Goal: Book appointment/travel/reservation

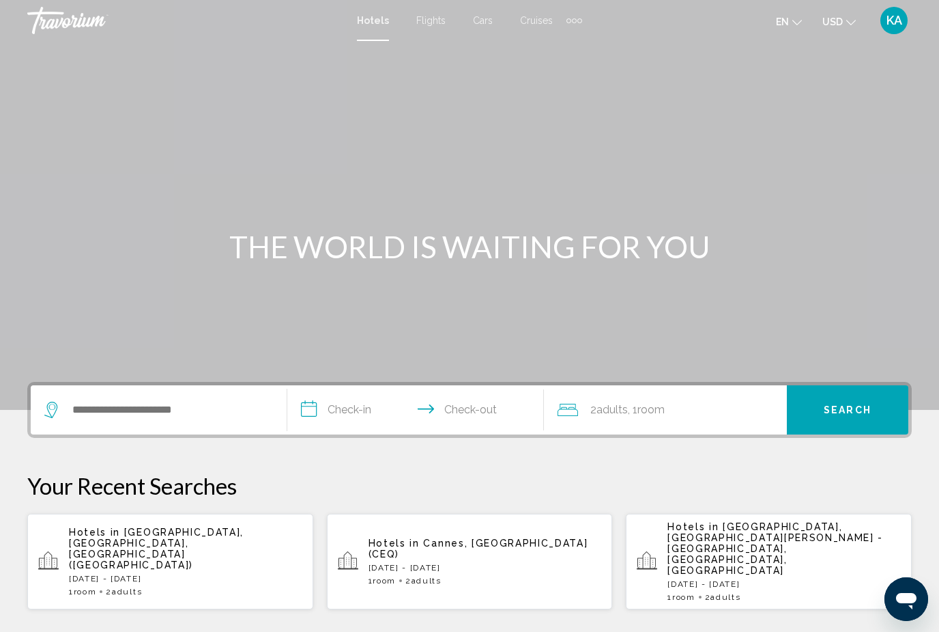
click at [131, 388] on div "Search widget" at bounding box center [158, 409] width 229 height 49
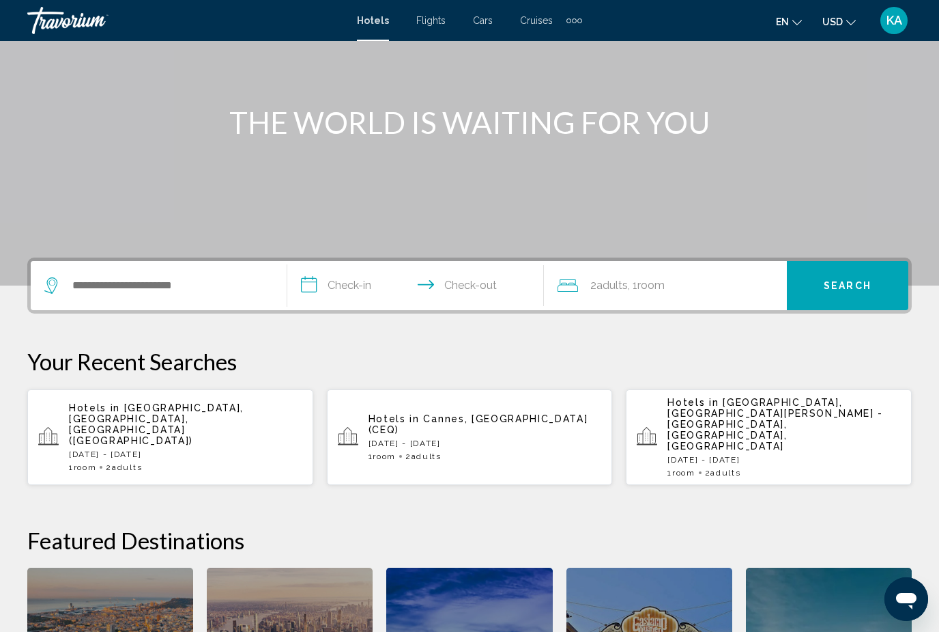
scroll to position [337, 0]
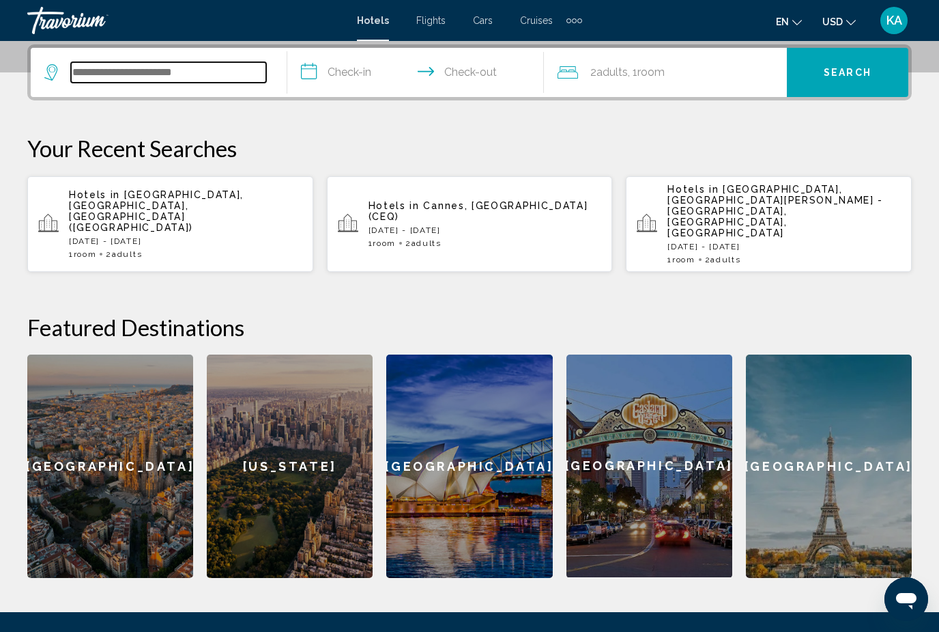
click at [150, 70] on input "Search widget" at bounding box center [168, 72] width 195 height 20
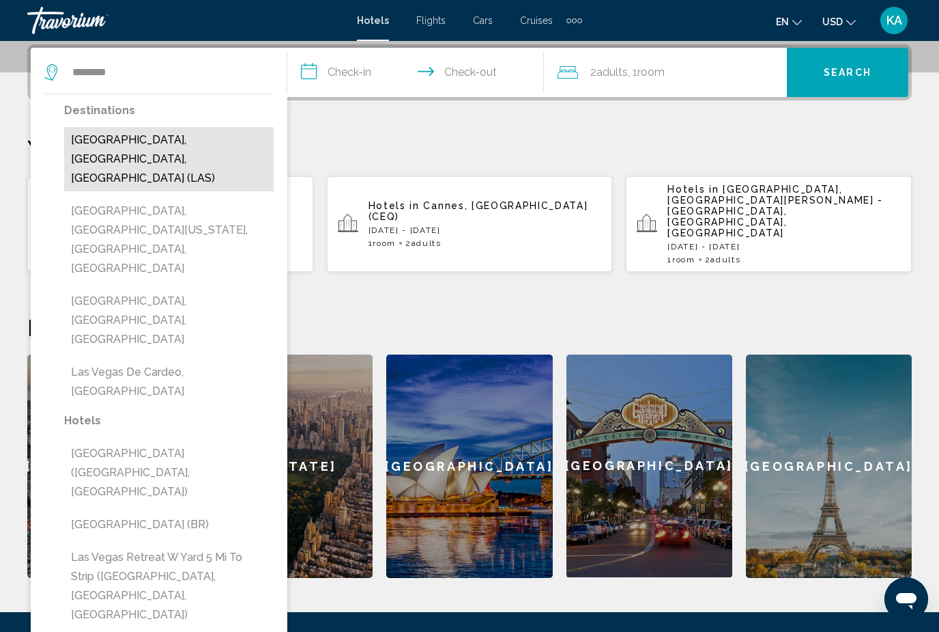
click at [131, 144] on button "Las Vegas, NV, United States (LAS)" at bounding box center [169, 159] width 210 height 64
type input "**********"
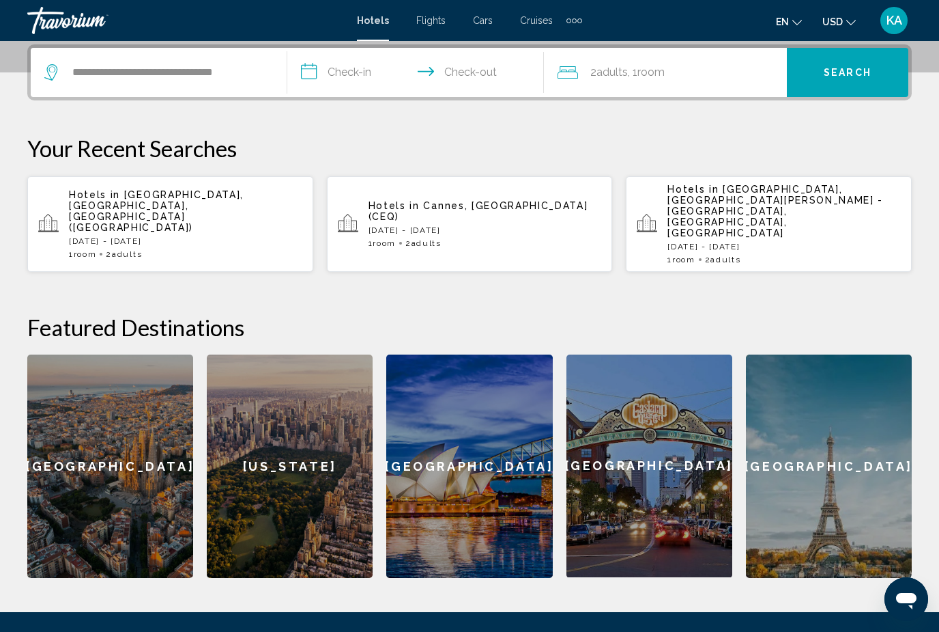
click at [343, 85] on input "**********" at bounding box center [418, 74] width 262 height 53
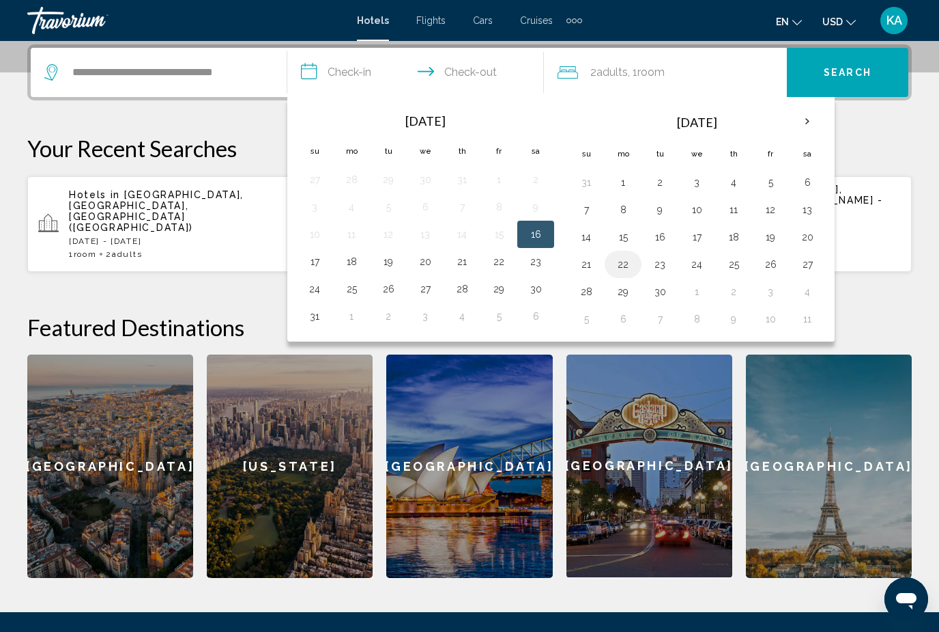
click at [630, 269] on button "22" at bounding box center [623, 264] width 22 height 19
click at [737, 259] on button "25" at bounding box center [734, 264] width 22 height 19
type input "**********"
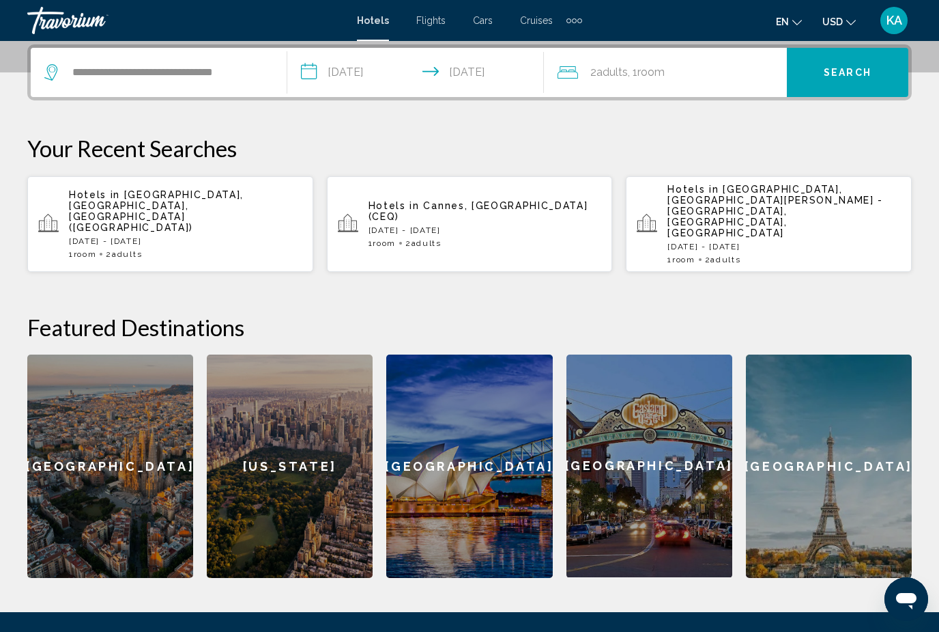
click at [825, 85] on button "Search" at bounding box center [848, 72] width 122 height 49
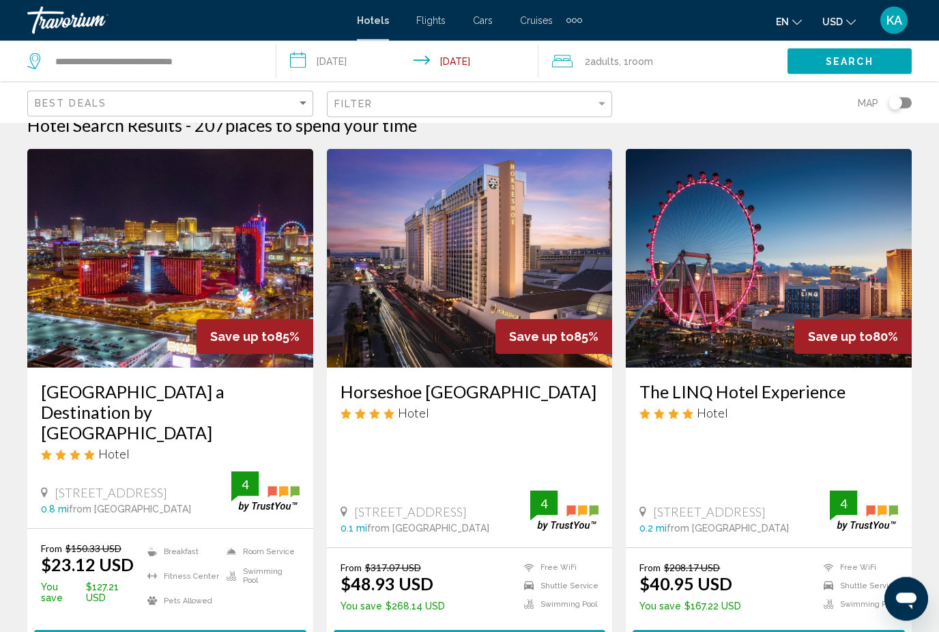
scroll to position [29, 0]
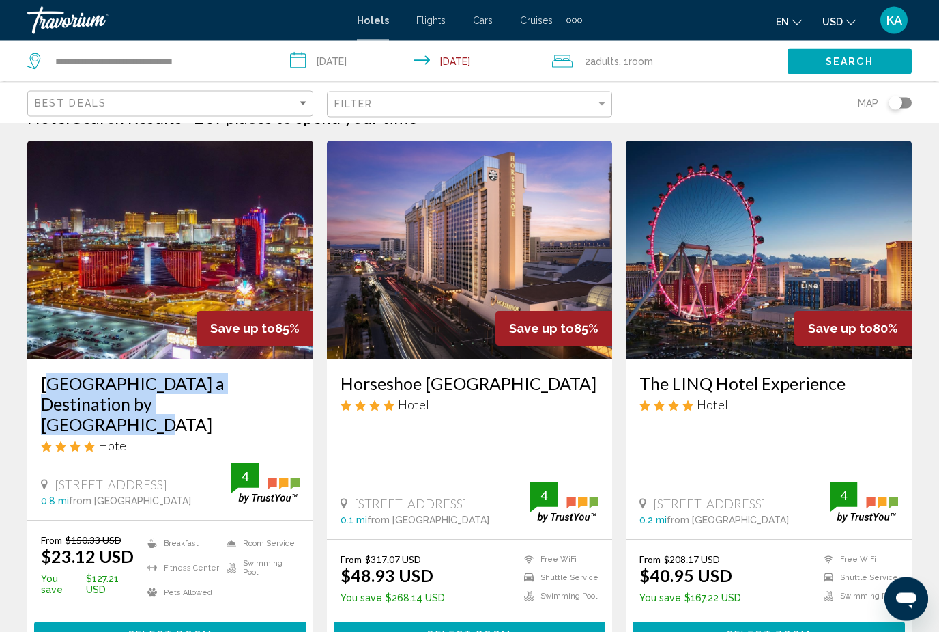
drag, startPoint x: 37, startPoint y: 375, endPoint x: 158, endPoint y: 404, distance: 125.0
click at [158, 404] on div "Rio Hotel & Casino a Destination by Hyatt Hotel Hotel 3700 W Flamingo Rd, Las V…" at bounding box center [170, 440] width 286 height 160
copy h3 "Rio Hotel & Casino a Destination by Hyatt Hotel"
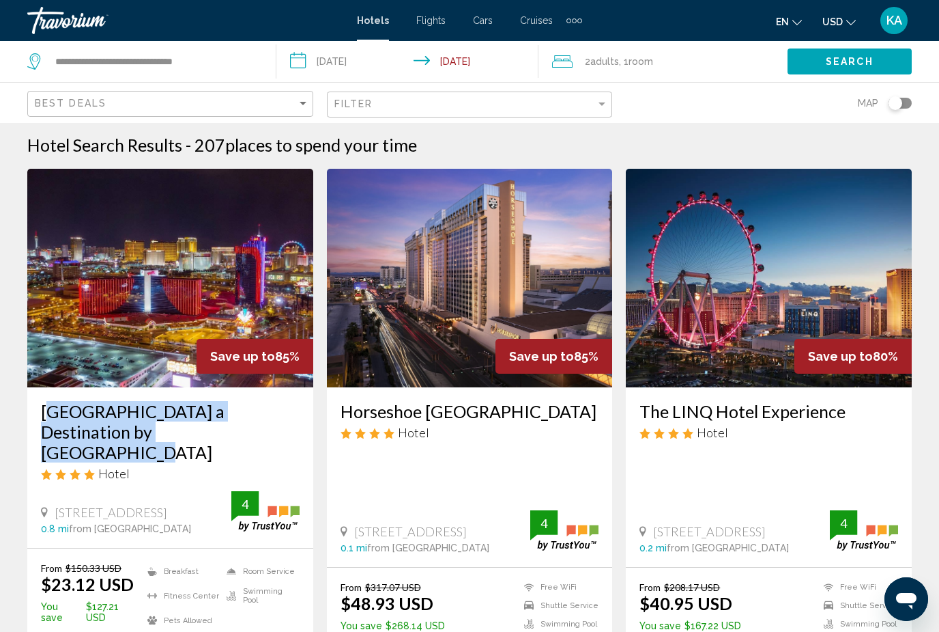
scroll to position [0, 0]
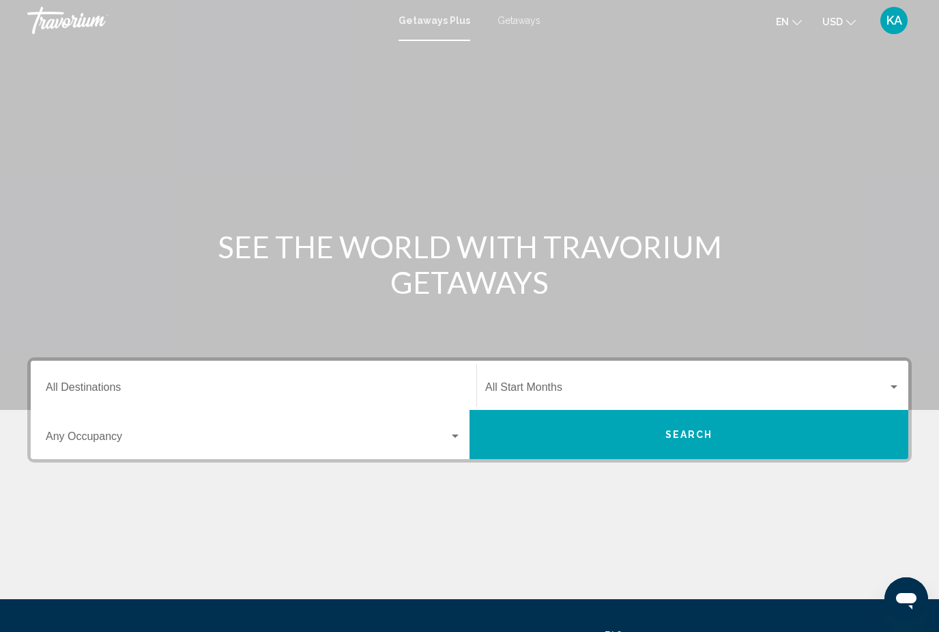
click at [527, 22] on span "Getaways" at bounding box center [519, 20] width 43 height 11
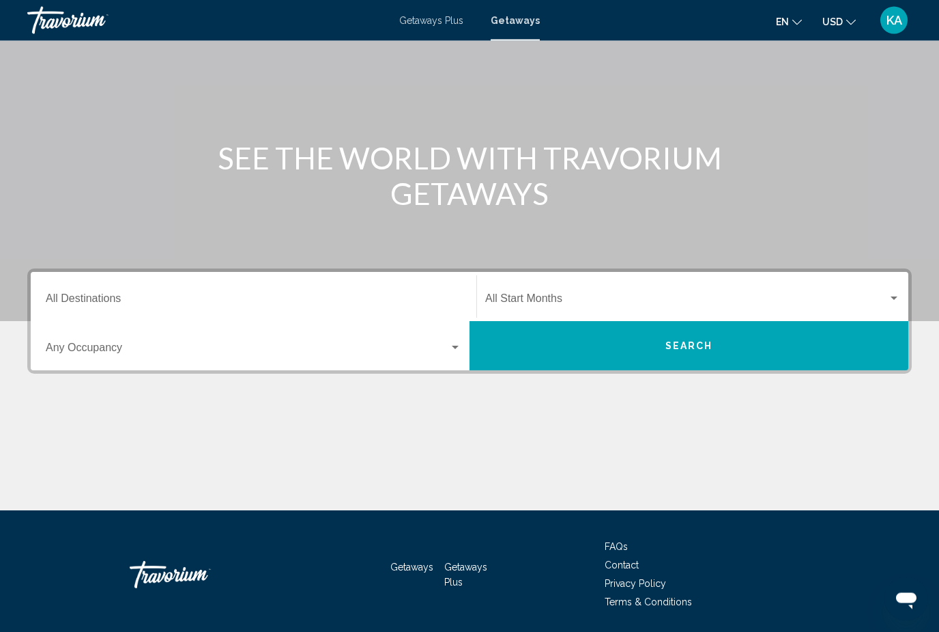
scroll to position [91, 0]
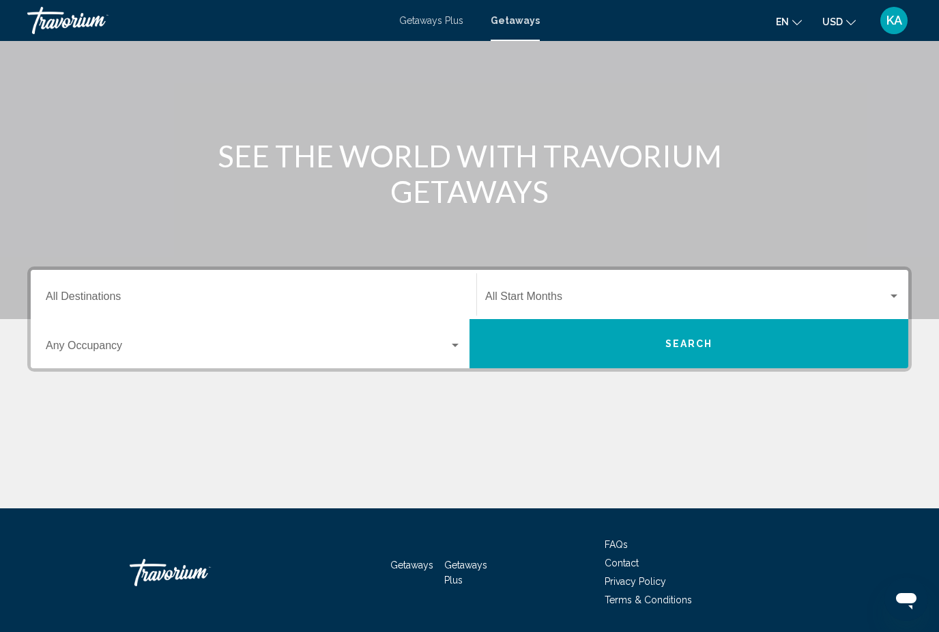
click at [135, 285] on div "Destination All Destinations" at bounding box center [254, 294] width 416 height 43
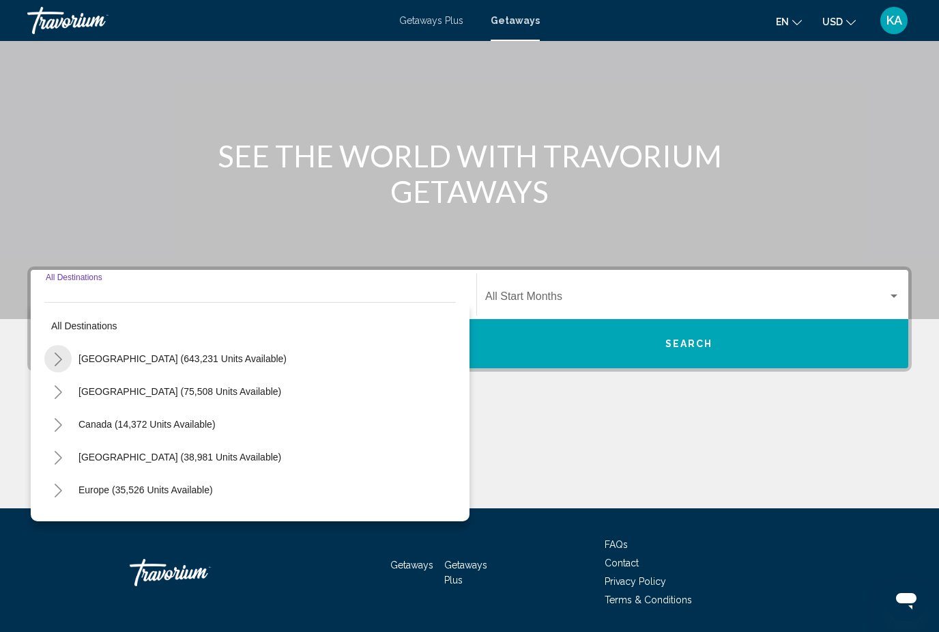
click at [63, 355] on button "Toggle United States (643,231 units available)" at bounding box center [57, 358] width 27 height 27
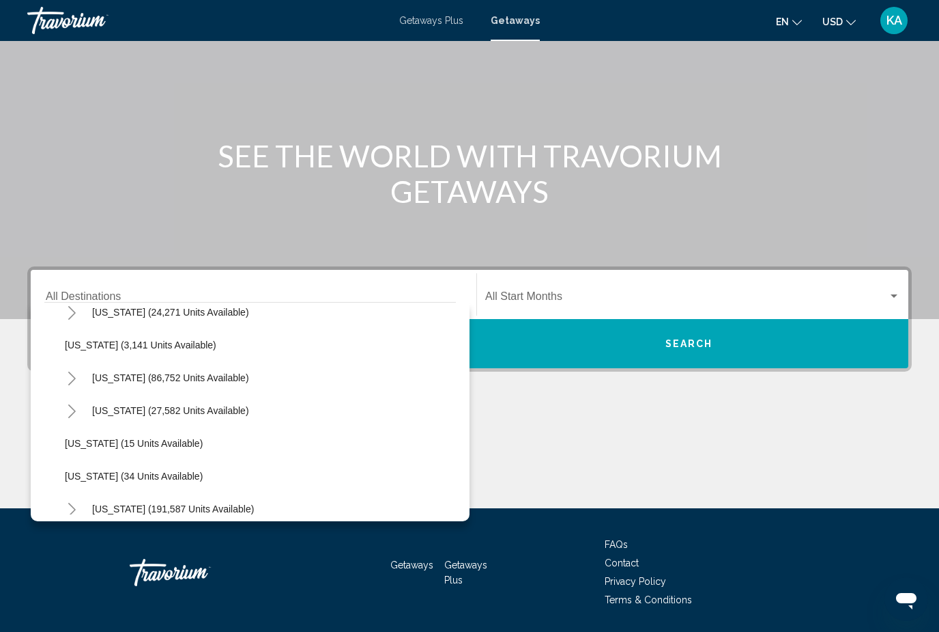
scroll to position [81, 0]
click at [130, 376] on span "[US_STATE] (86,752 units available)" at bounding box center [170, 376] width 157 height 11
type input "**********"
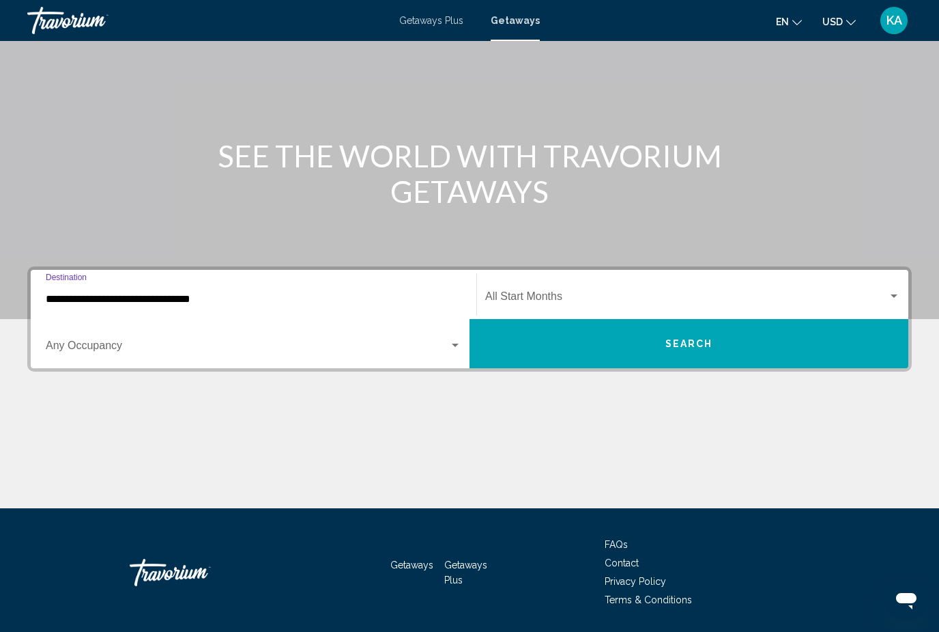
click at [647, 287] on div "Start Month All Start Months" at bounding box center [692, 294] width 415 height 43
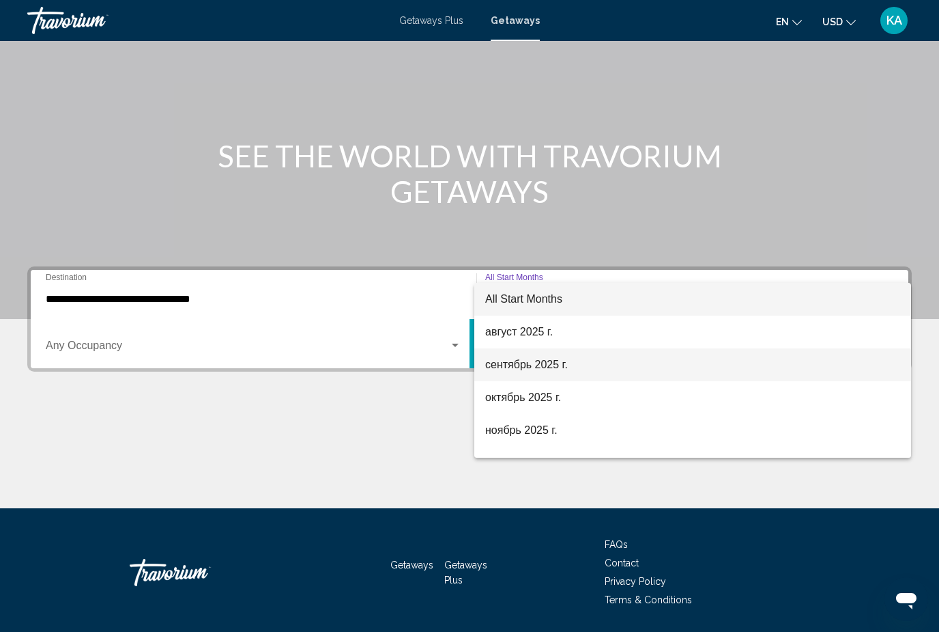
click at [552, 368] on span "сентябрь 2025 г." at bounding box center [692, 364] width 415 height 33
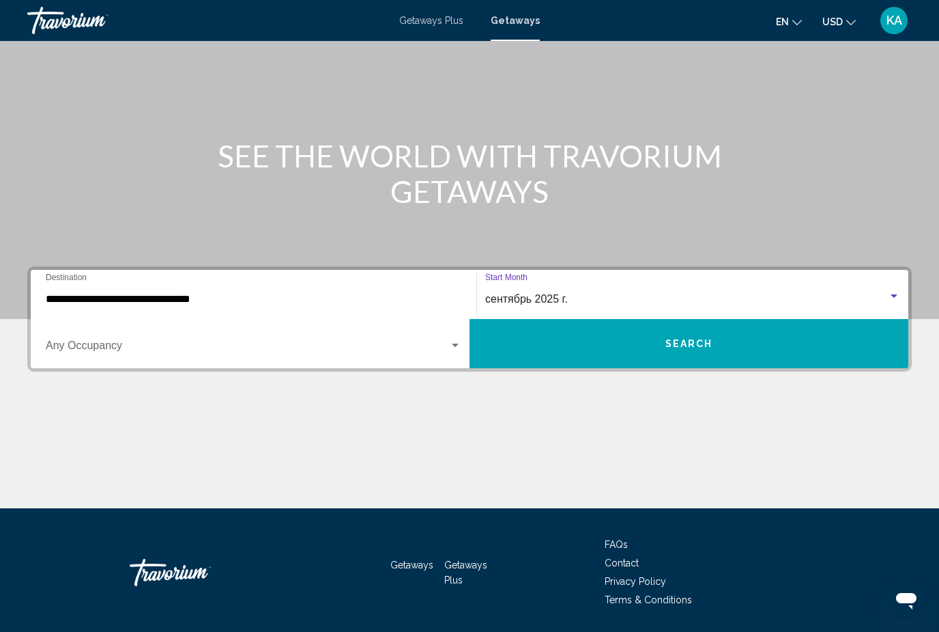
click at [725, 349] on button "Search" at bounding box center [689, 343] width 439 height 49
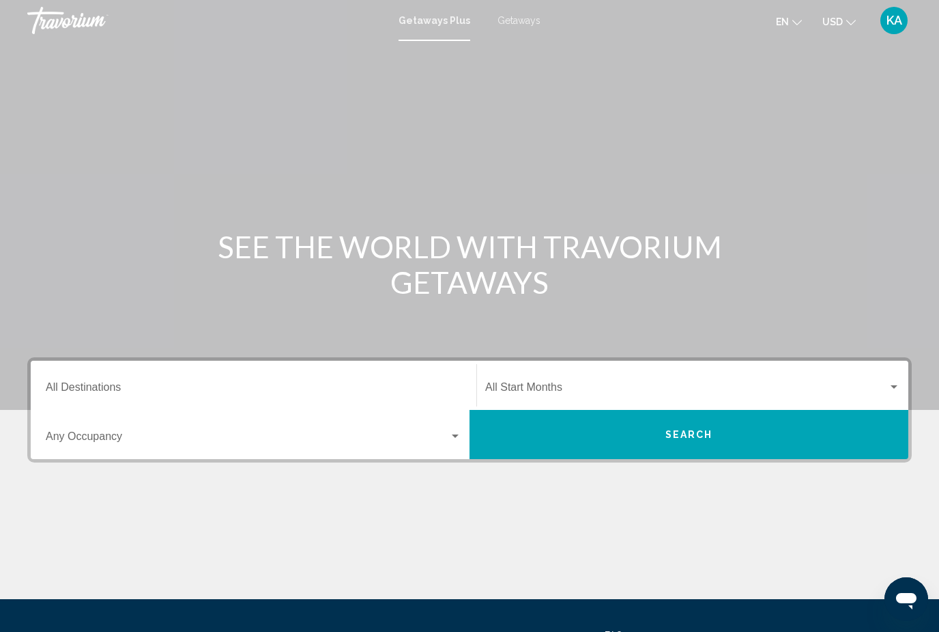
click at [533, 5] on mat-toolbar "Getaways Plus Getaways en English Español Français Italiano Português русский U…" at bounding box center [469, 20] width 939 height 41
click at [527, 34] on mat-toolbar "Getaways Plus Getaways en English Español Français Italiano Português русский U…" at bounding box center [469, 20] width 939 height 41
click at [520, 25] on span "Getaways" at bounding box center [519, 20] width 43 height 11
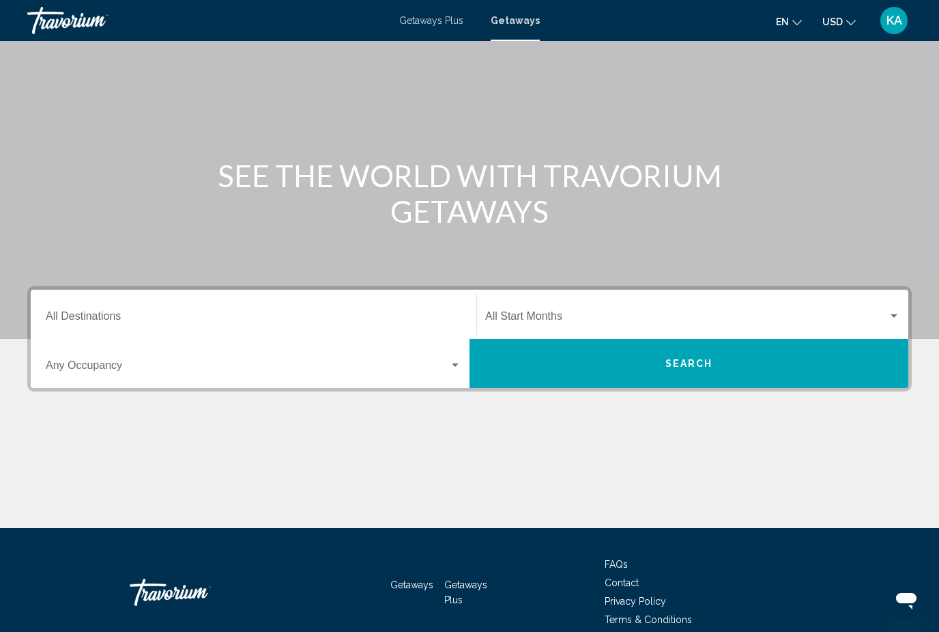
click at [144, 313] on input "Destination All Destinations" at bounding box center [254, 319] width 416 height 12
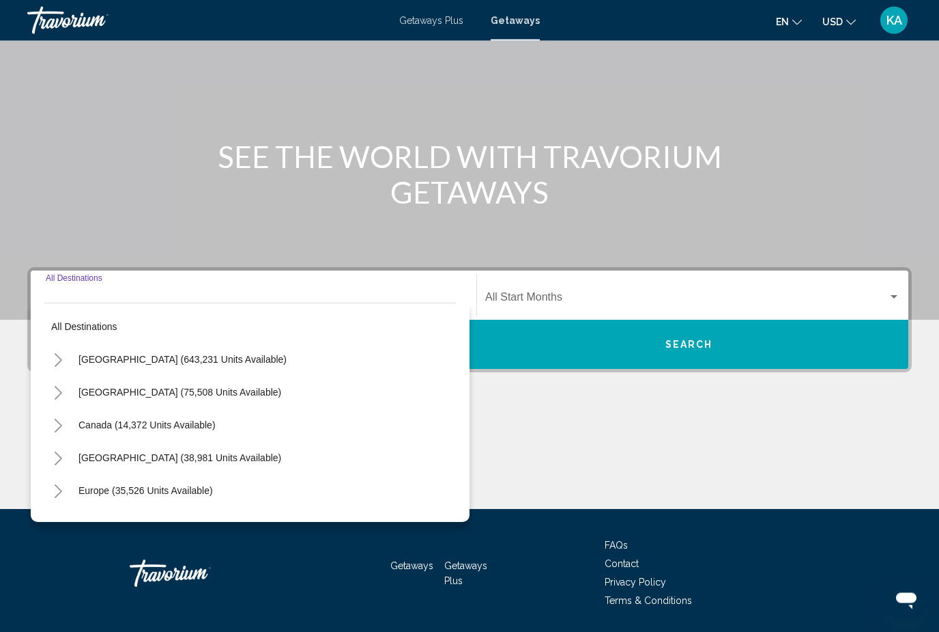
scroll to position [91, 0]
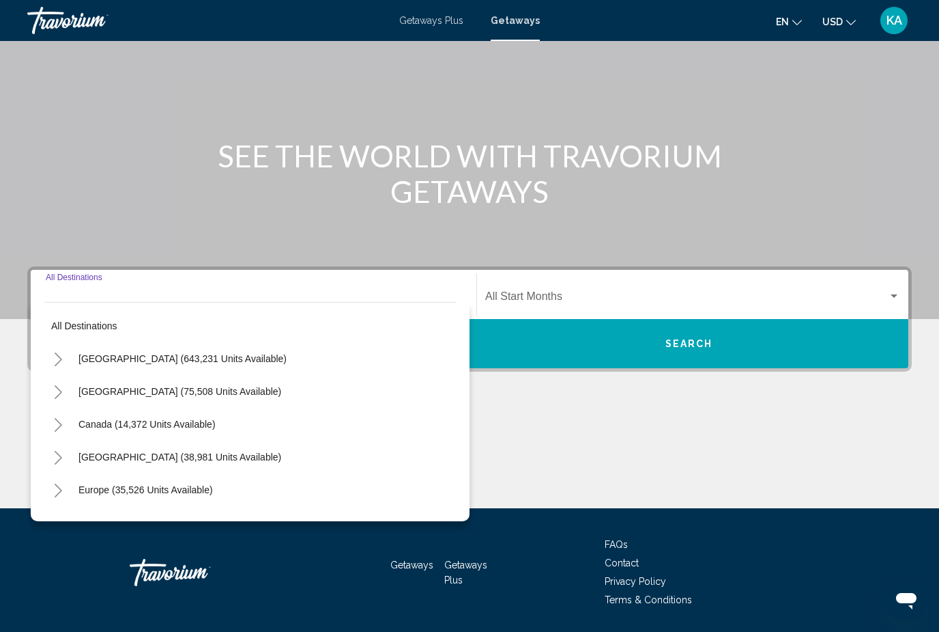
click at [66, 356] on button "Toggle United States (643,231 units available)" at bounding box center [57, 358] width 27 height 27
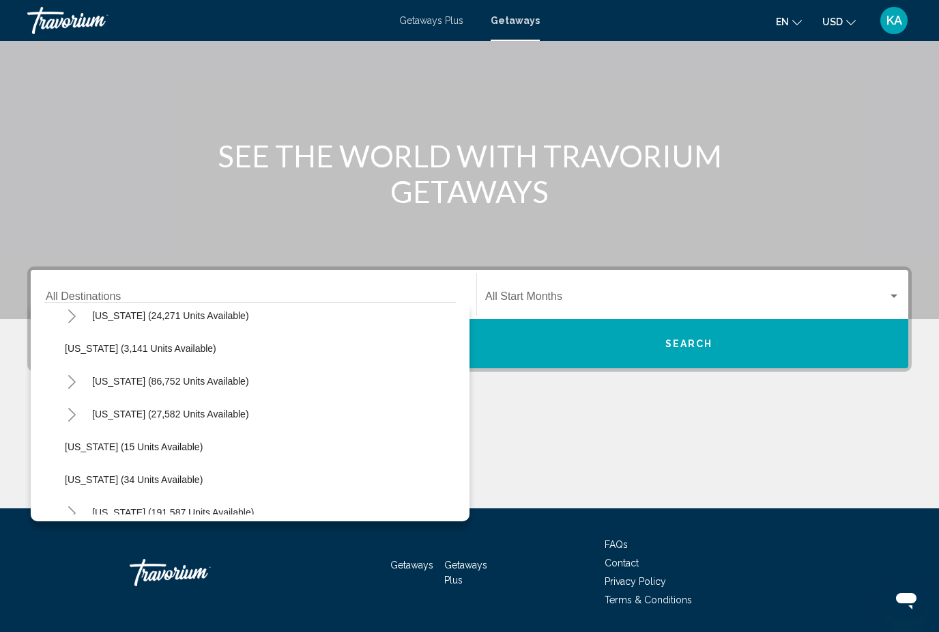
scroll to position [96, 0]
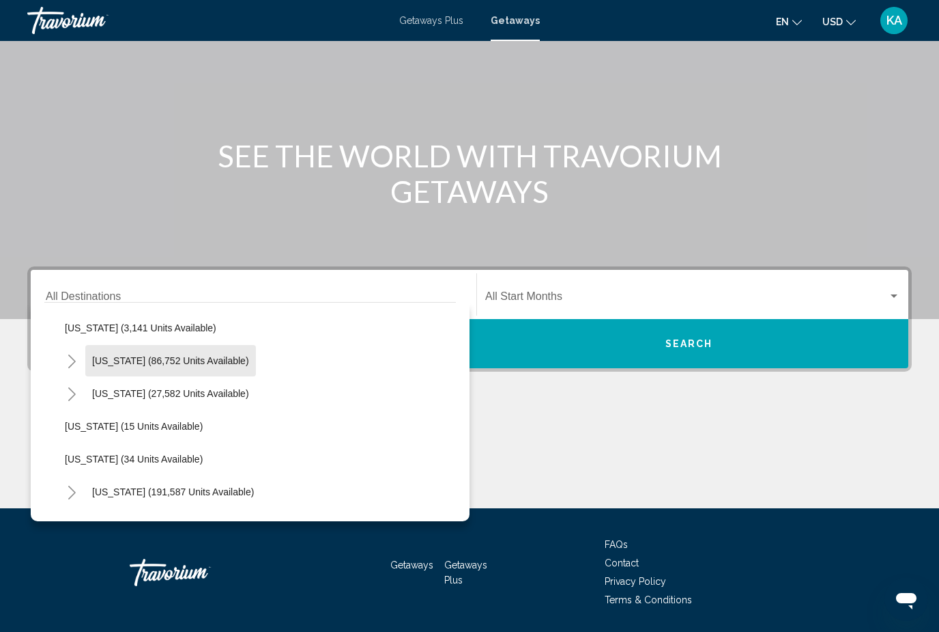
click at [203, 363] on span "[US_STATE] (86,752 units available)" at bounding box center [170, 360] width 157 height 11
type input "**********"
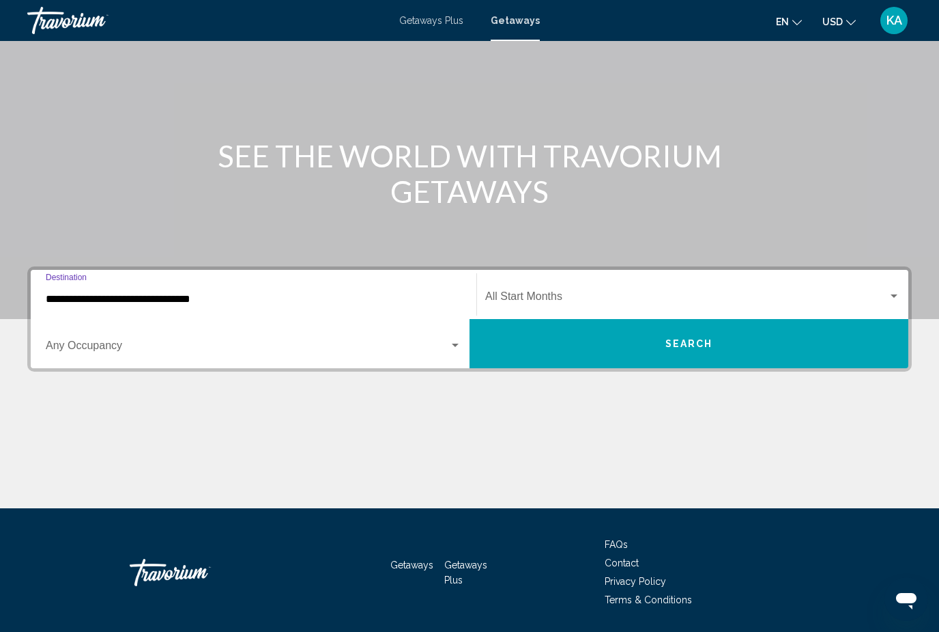
click at [623, 294] on span "Search widget" at bounding box center [686, 299] width 403 height 12
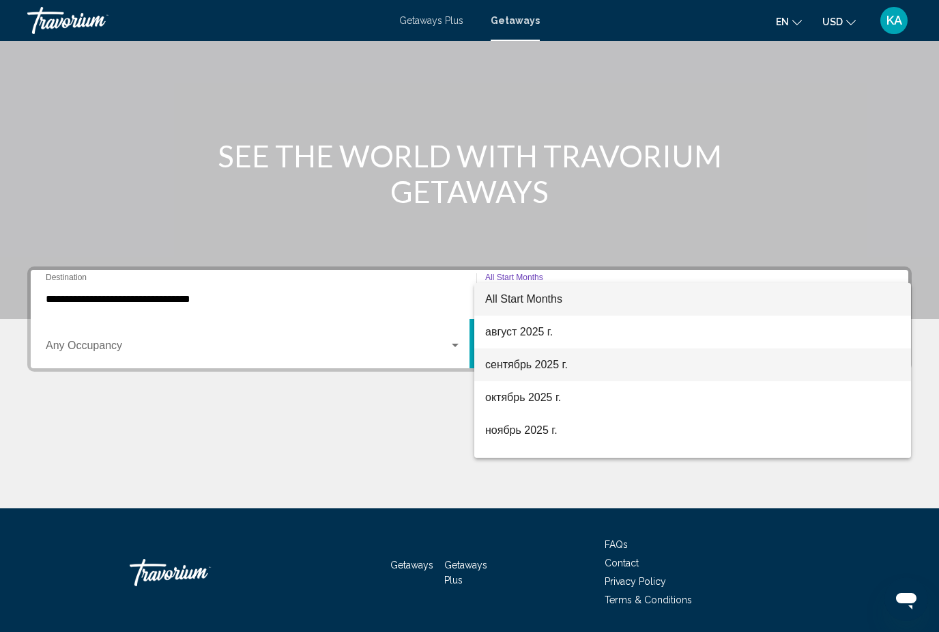
click at [563, 366] on span "сентябрь 2025 г." at bounding box center [692, 364] width 415 height 33
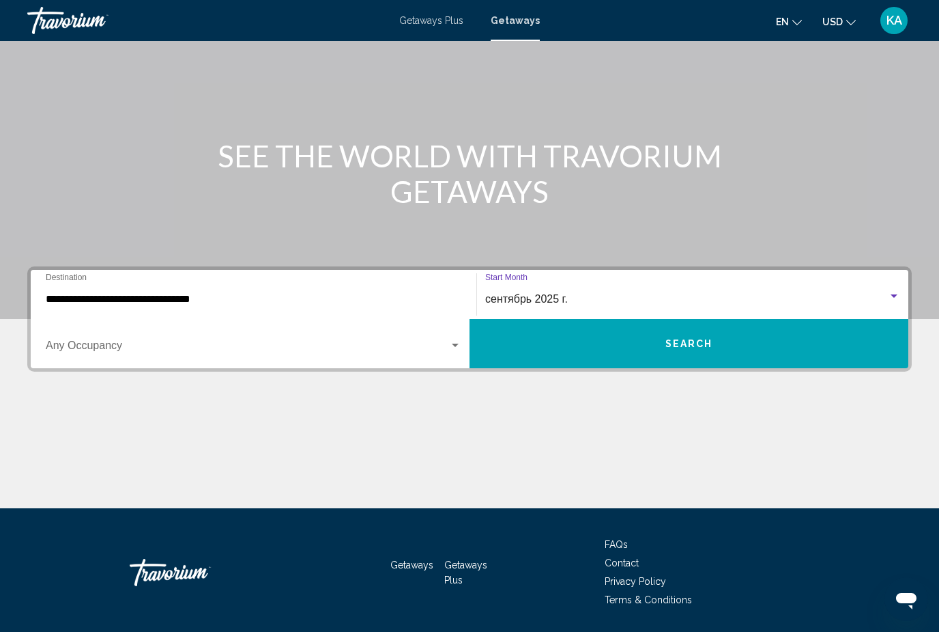
click at [661, 343] on button "Search" at bounding box center [689, 343] width 439 height 49
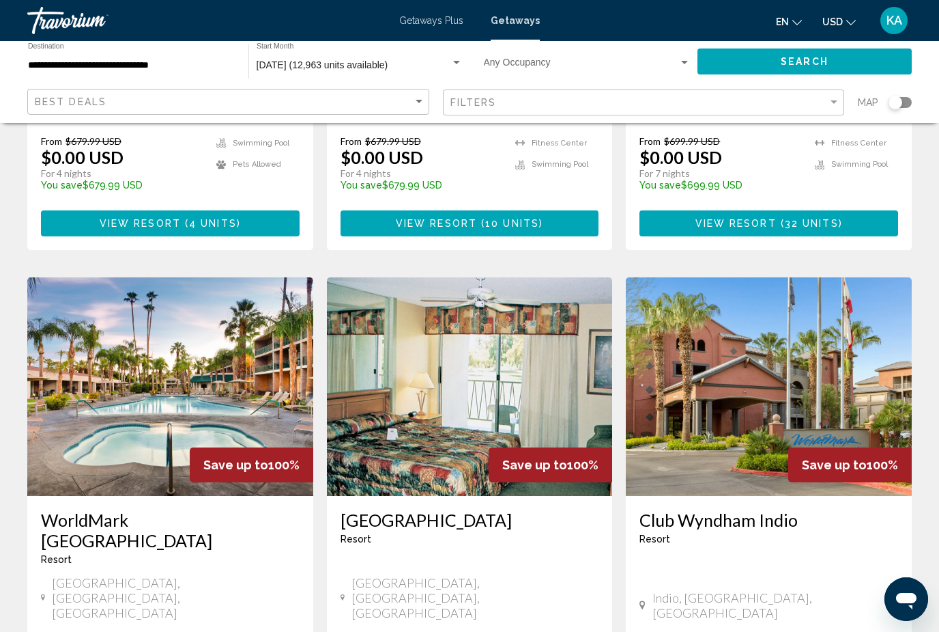
scroll to position [985, 0]
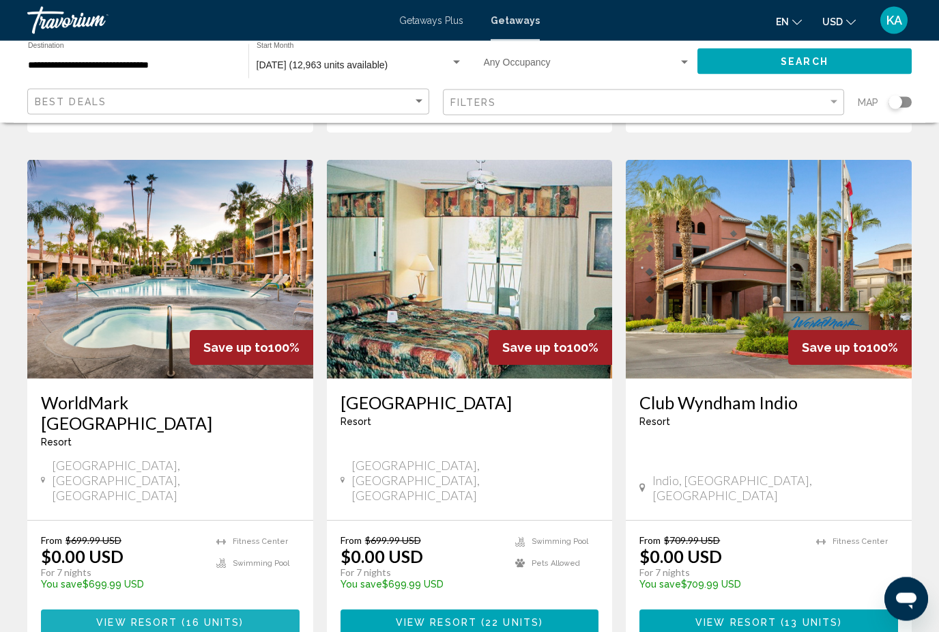
click at [221, 617] on span "16 units" at bounding box center [213, 622] width 54 height 11
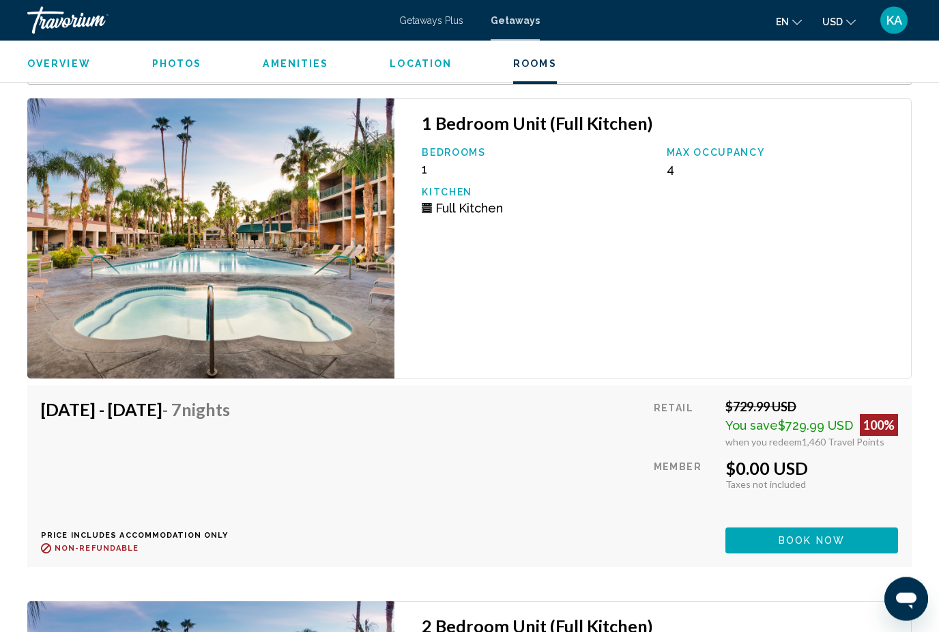
scroll to position [2601, 0]
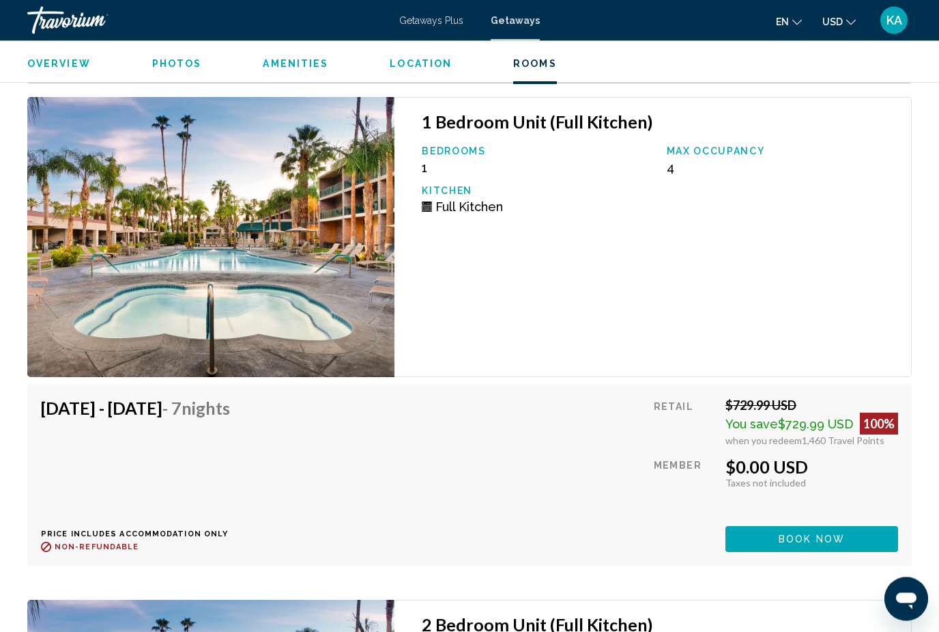
click at [801, 535] on span "Book now" at bounding box center [812, 540] width 66 height 11
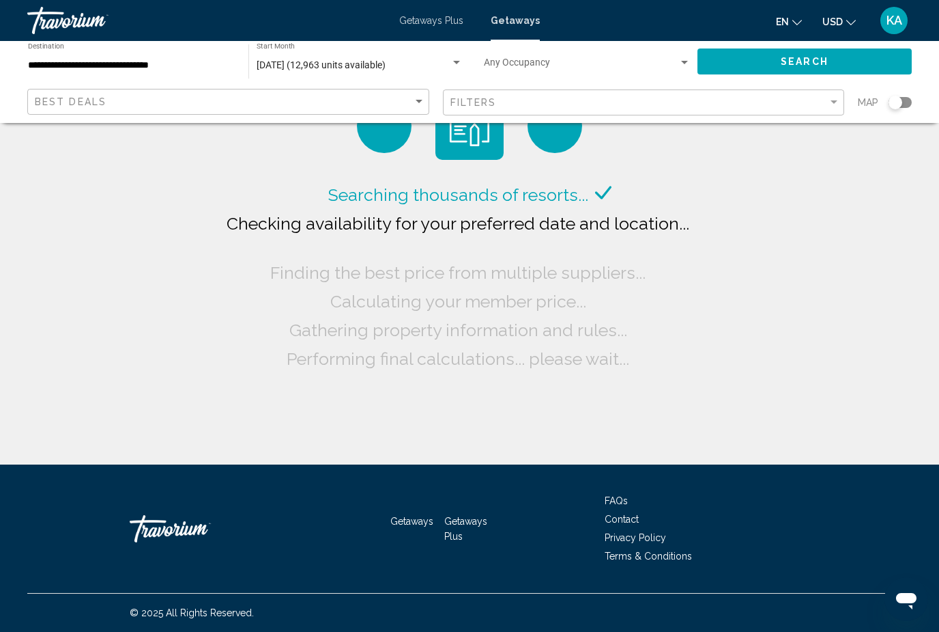
click at [161, 63] on input "**********" at bounding box center [131, 65] width 207 height 11
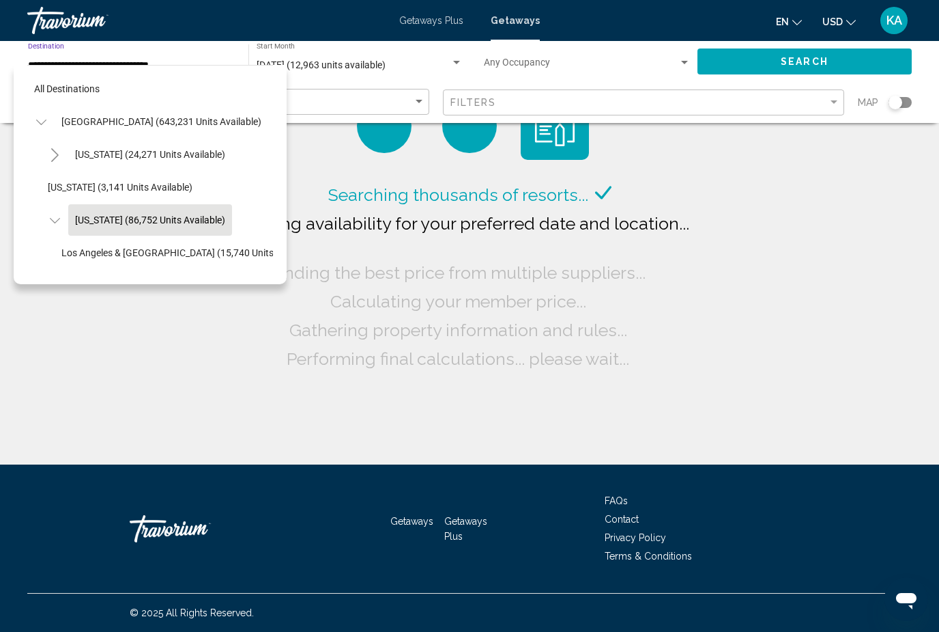
scroll to position [48, 0]
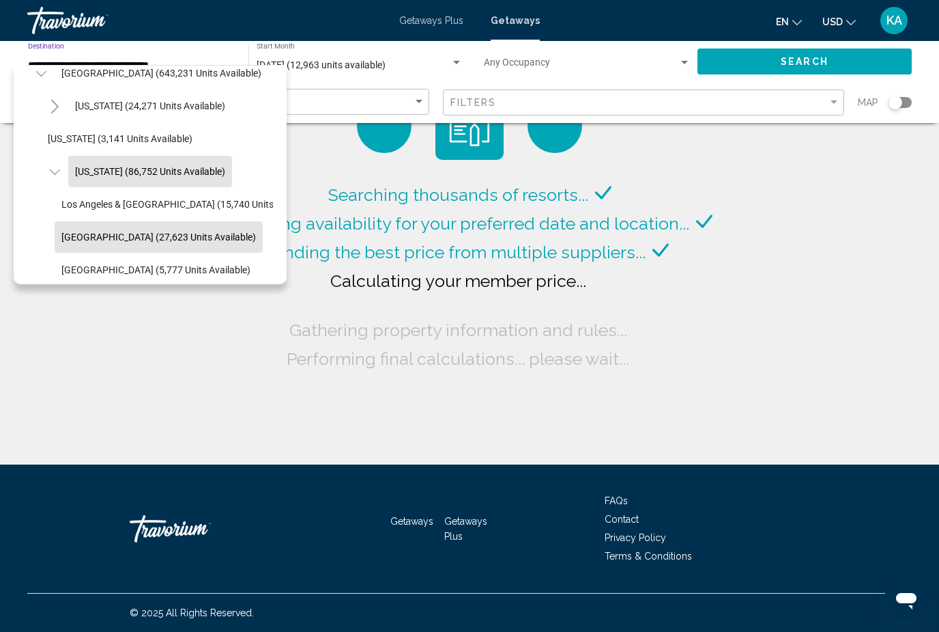
click at [91, 234] on span "[GEOGRAPHIC_DATA] (27,623 units available)" at bounding box center [158, 236] width 195 height 11
type input "**********"
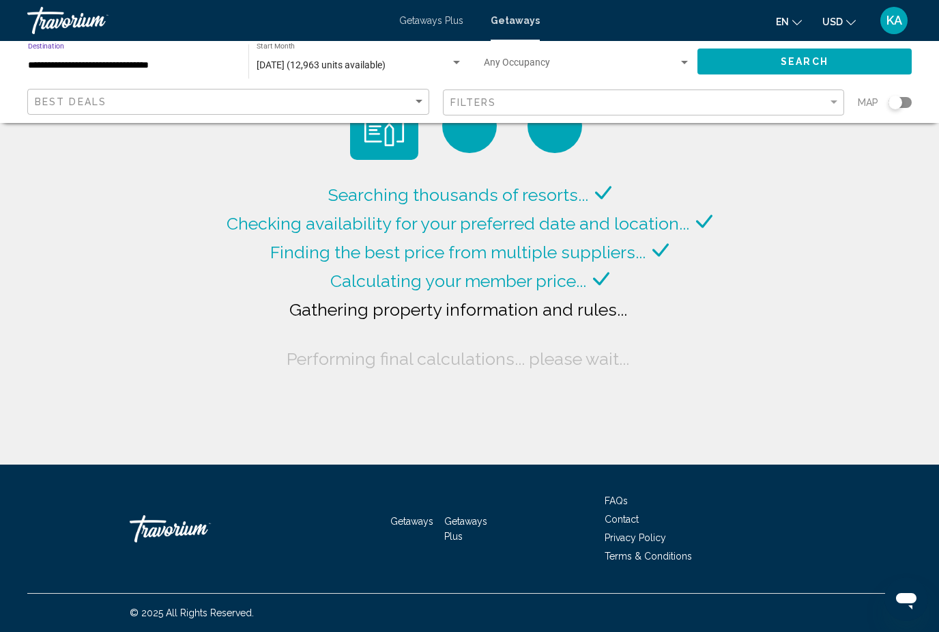
click at [367, 60] on div "[DATE] (12,963 units available)" at bounding box center [360, 65] width 206 height 11
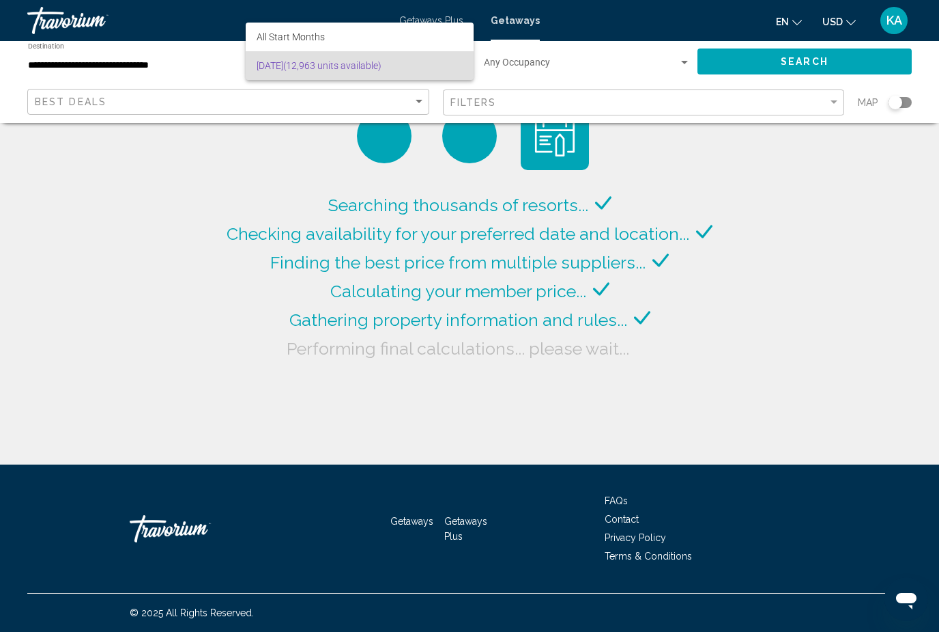
click at [234, 218] on div at bounding box center [469, 316] width 939 height 632
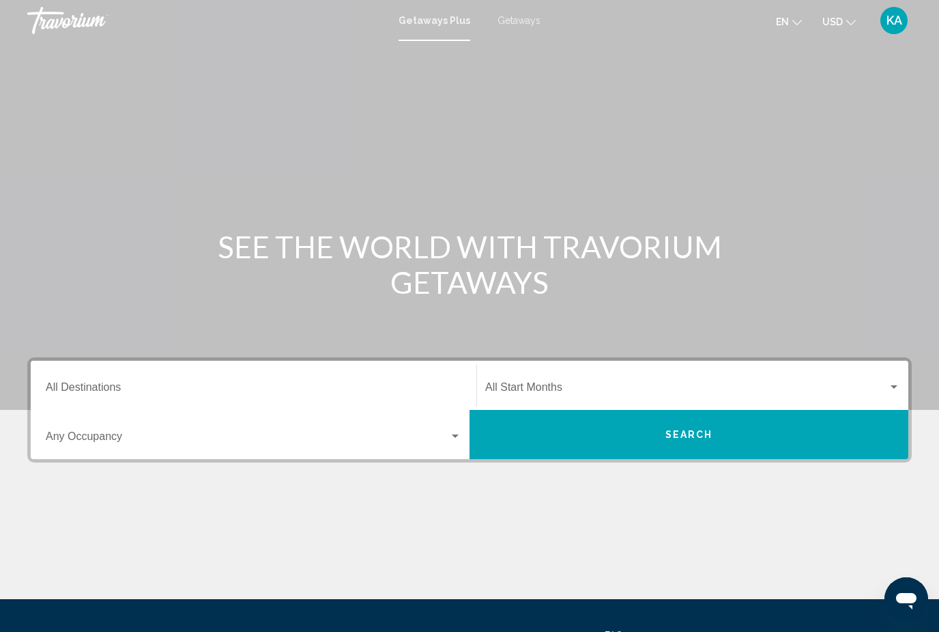
click at [522, 21] on span "Getaways" at bounding box center [519, 20] width 43 height 11
click at [121, 373] on div "Destination All Destinations" at bounding box center [254, 385] width 416 height 43
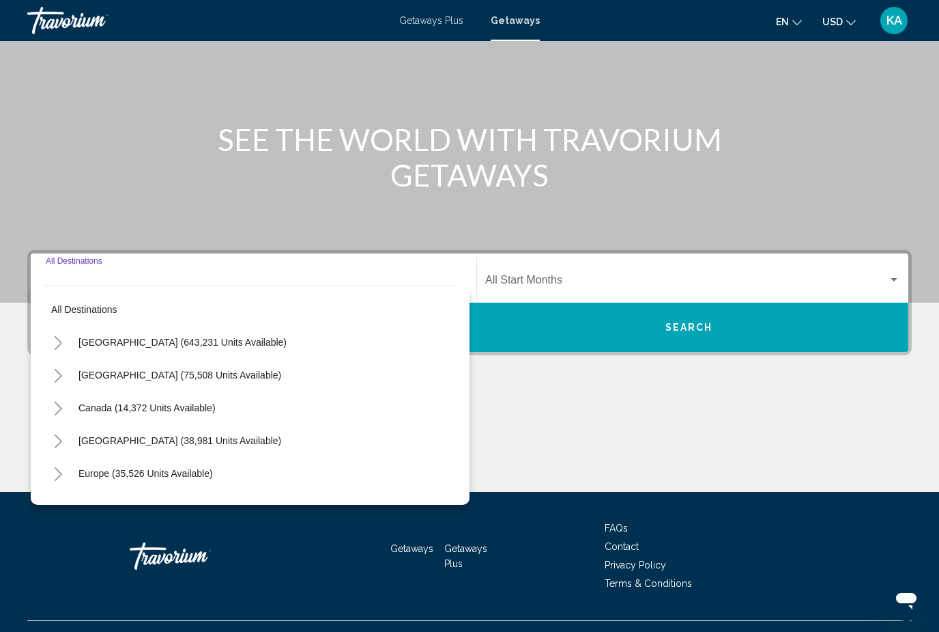
scroll to position [135, 0]
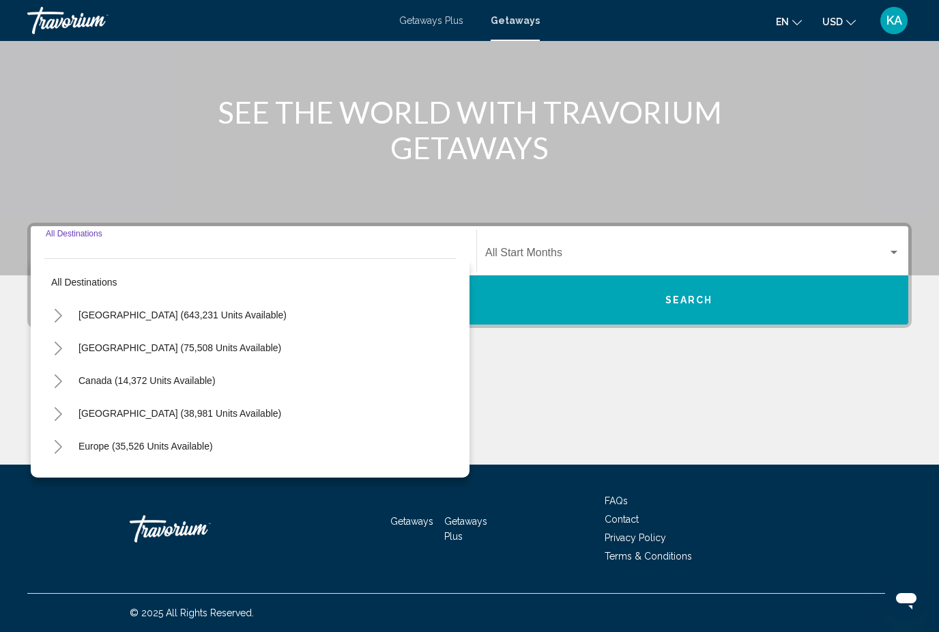
click at [66, 305] on button "Toggle United States (643,231 units available)" at bounding box center [57, 314] width 27 height 27
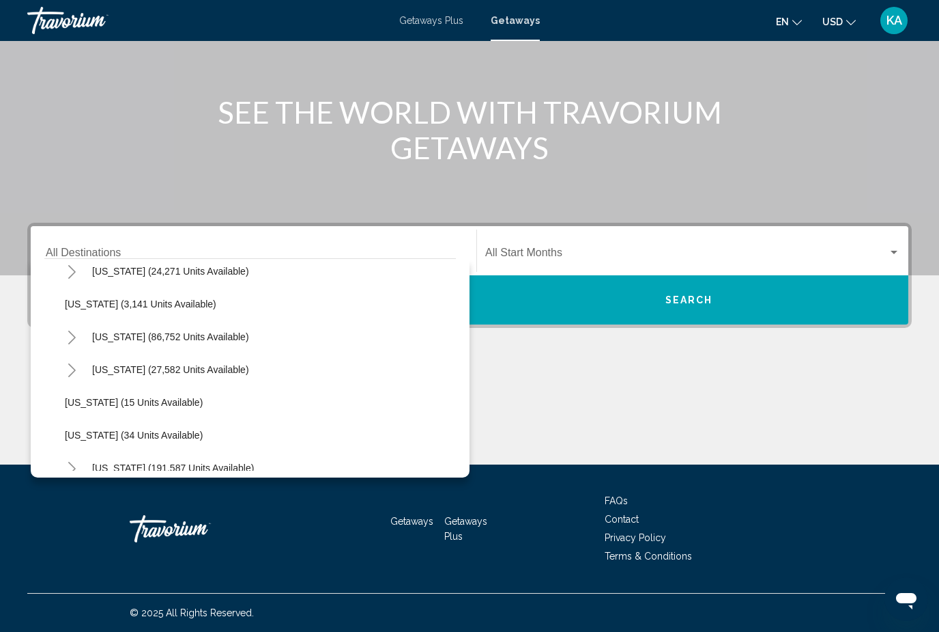
scroll to position [77, 0]
click at [70, 339] on icon "Toggle California (86,752 units available)" at bounding box center [72, 337] width 10 height 14
click at [183, 404] on span "[GEOGRAPHIC_DATA] (27,623 units available)" at bounding box center [180, 401] width 203 height 11
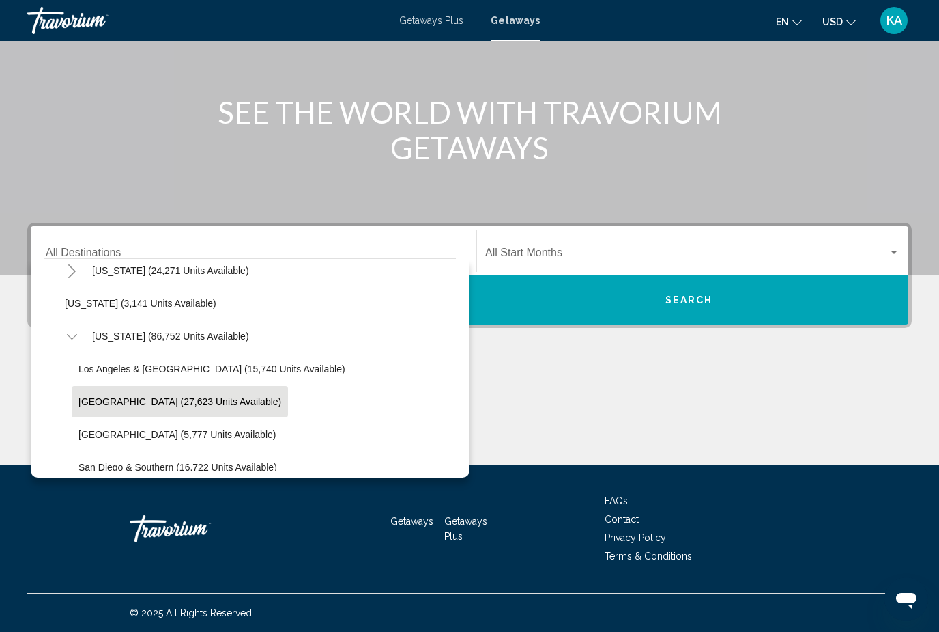
type input "**********"
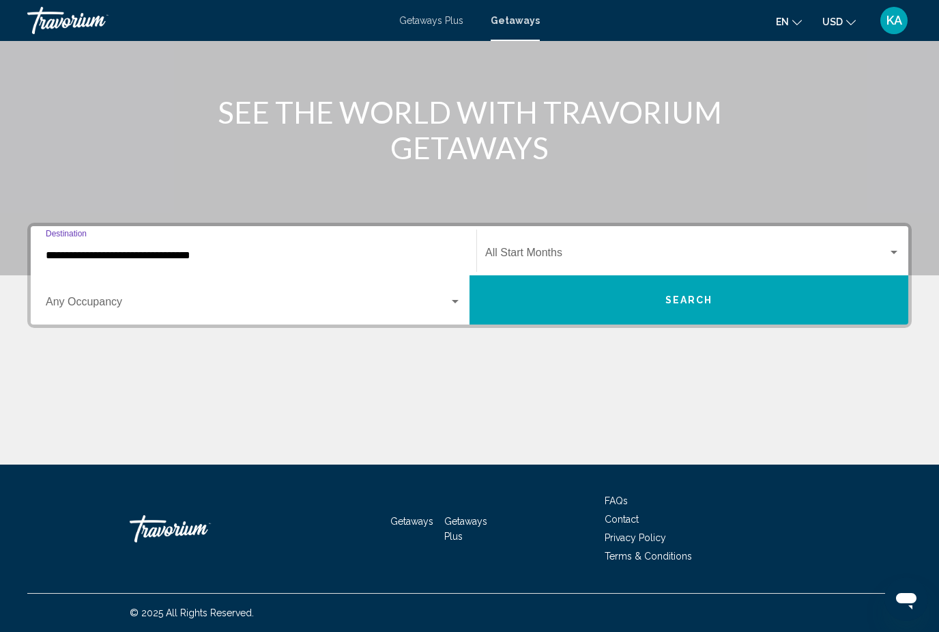
click at [606, 250] on span "Search widget" at bounding box center [686, 255] width 403 height 12
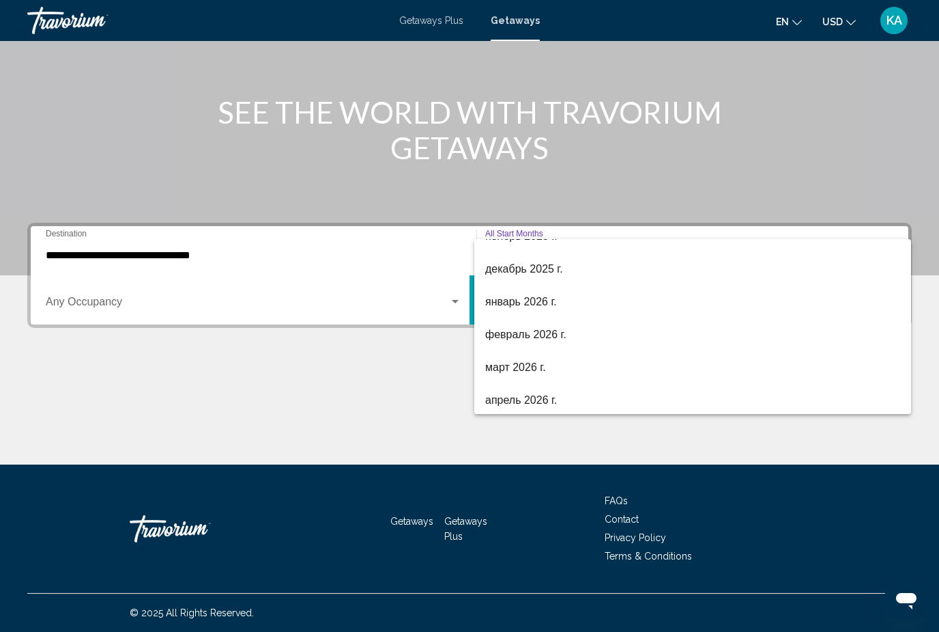
scroll to position [165, 0]
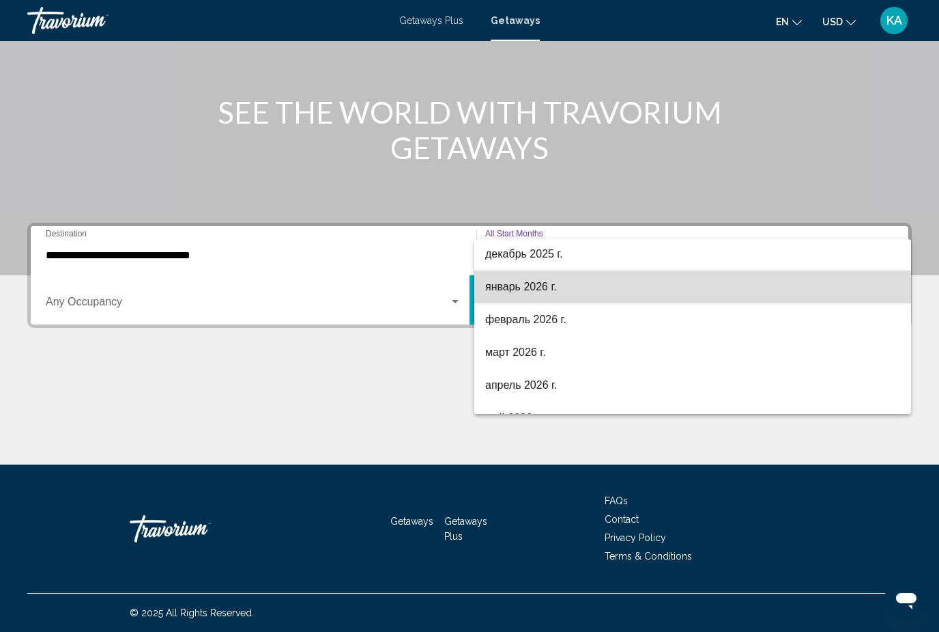
click at [552, 294] on span "январь 2026 г." at bounding box center [692, 286] width 415 height 33
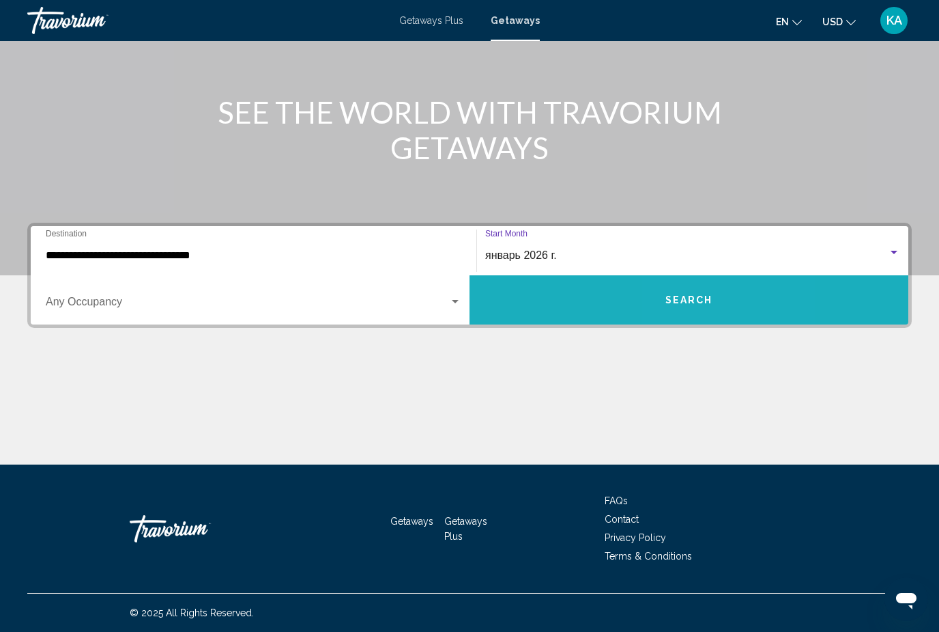
click at [691, 301] on span "Search" at bounding box center [690, 300] width 48 height 11
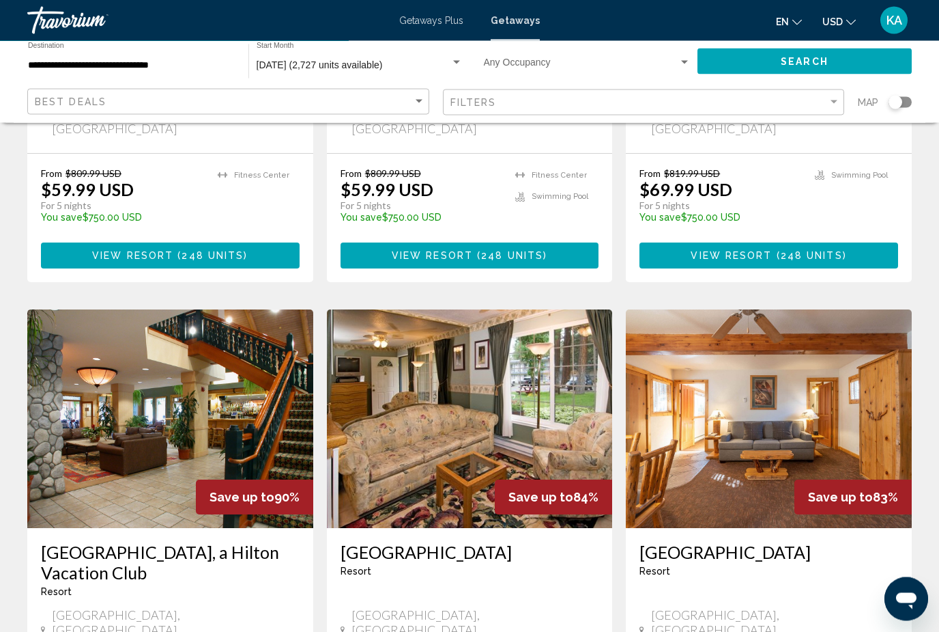
scroll to position [948, 0]
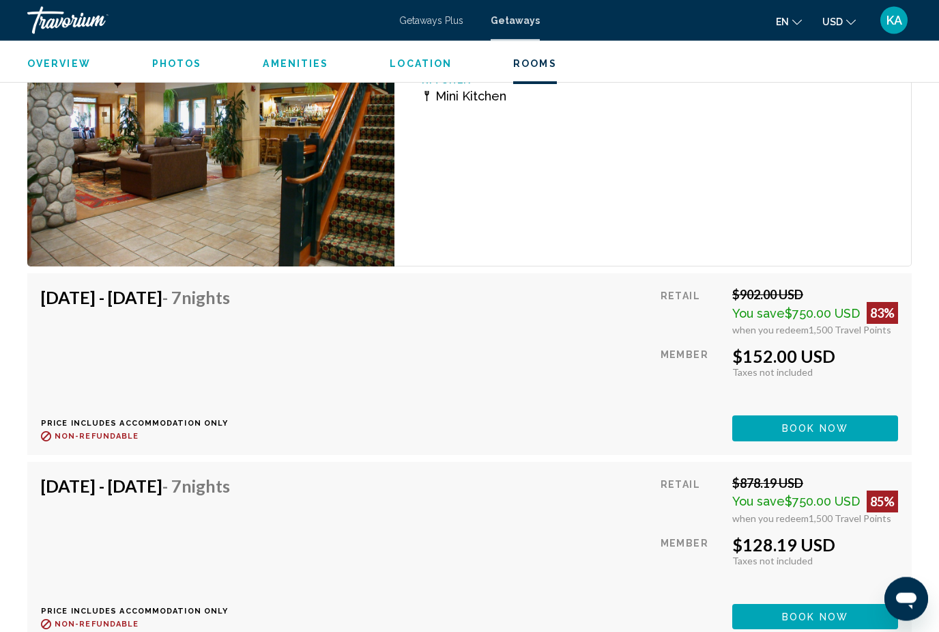
scroll to position [2724, 0]
click at [815, 429] on span "Book now" at bounding box center [815, 428] width 66 height 11
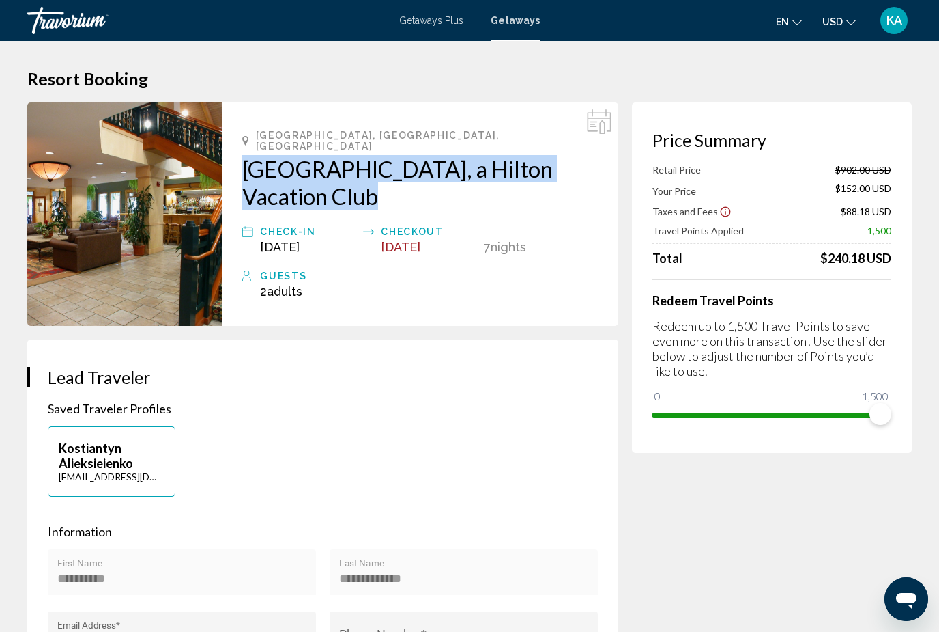
drag, startPoint x: 237, startPoint y: 147, endPoint x: 380, endPoint y: 187, distance: 148.1
click at [380, 187] on div "South Lake Tahoe, CA, USA Lake Tahoe Resort, a Hilton Vacation Club Check-In Ja…" at bounding box center [420, 213] width 397 height 223
copy h2 "Lake Tahoe Resort, a Hilton Vacation Club"
